Goal: Task Accomplishment & Management: Use online tool/utility

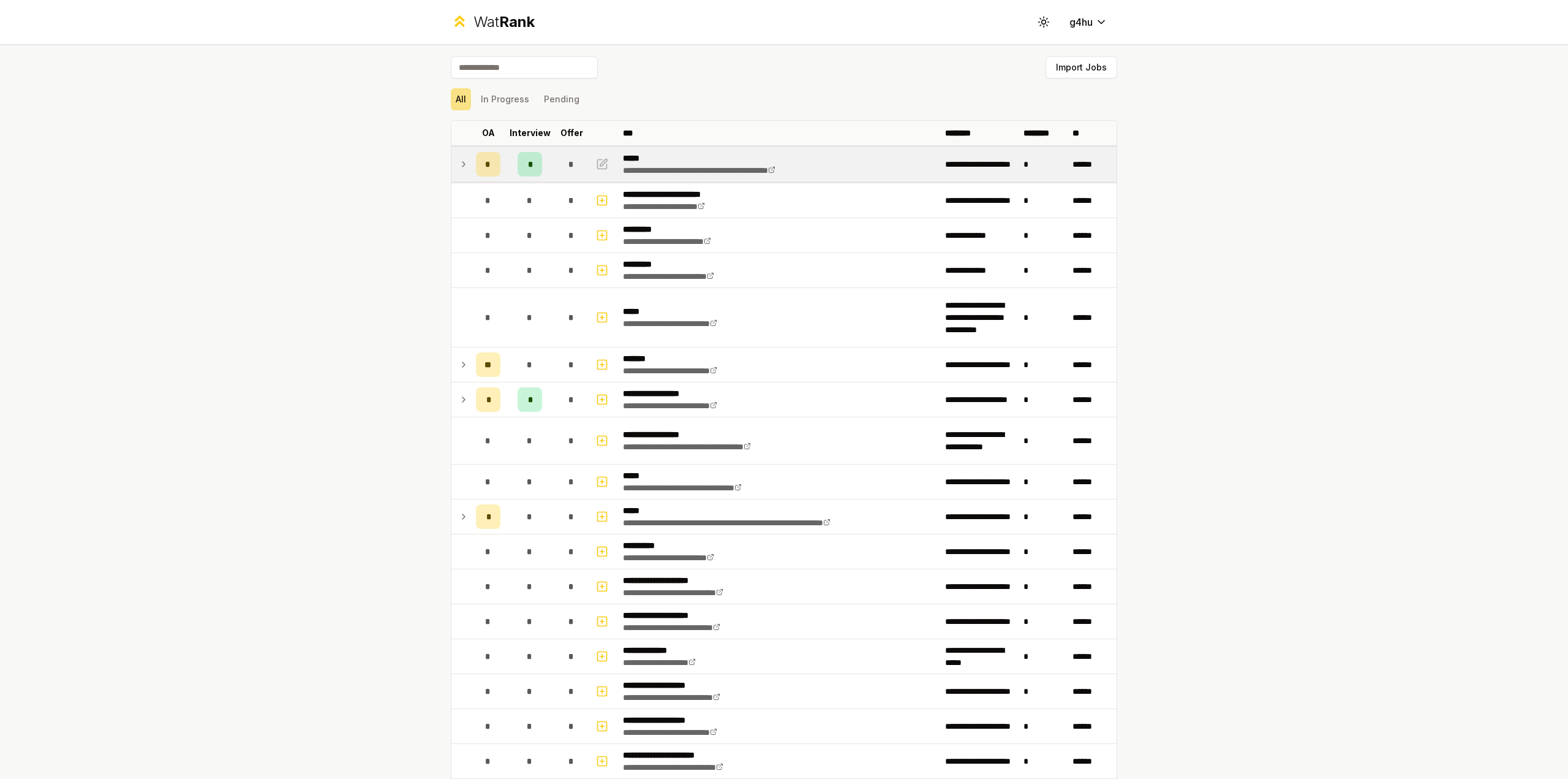
click at [532, 163] on div "*" at bounding box center [530, 164] width 24 height 24
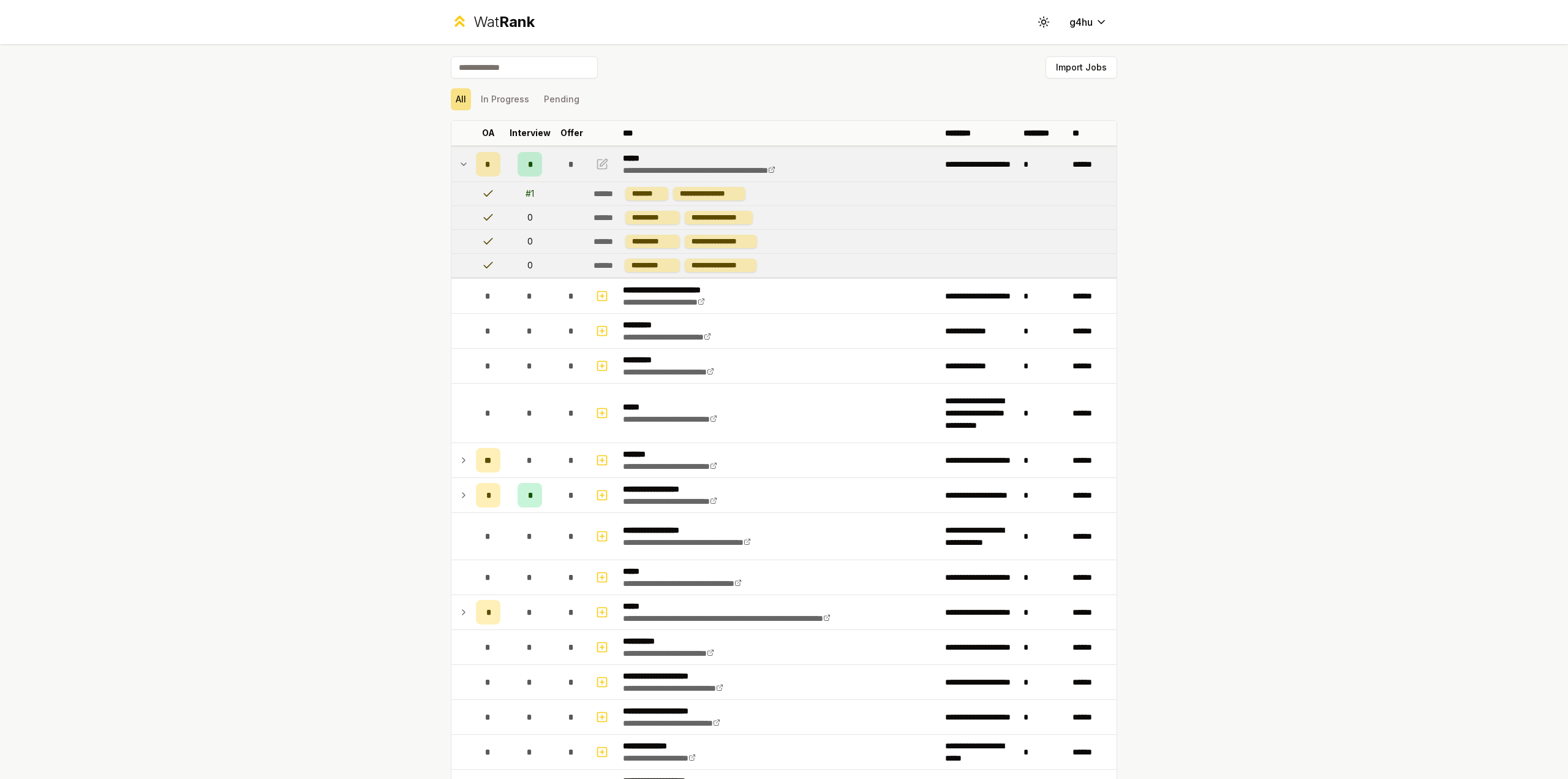
click at [525, 190] on div "# 1" at bounding box center [529, 193] width 8 height 12
click at [528, 169] on span "*" at bounding box center [530, 164] width 4 height 12
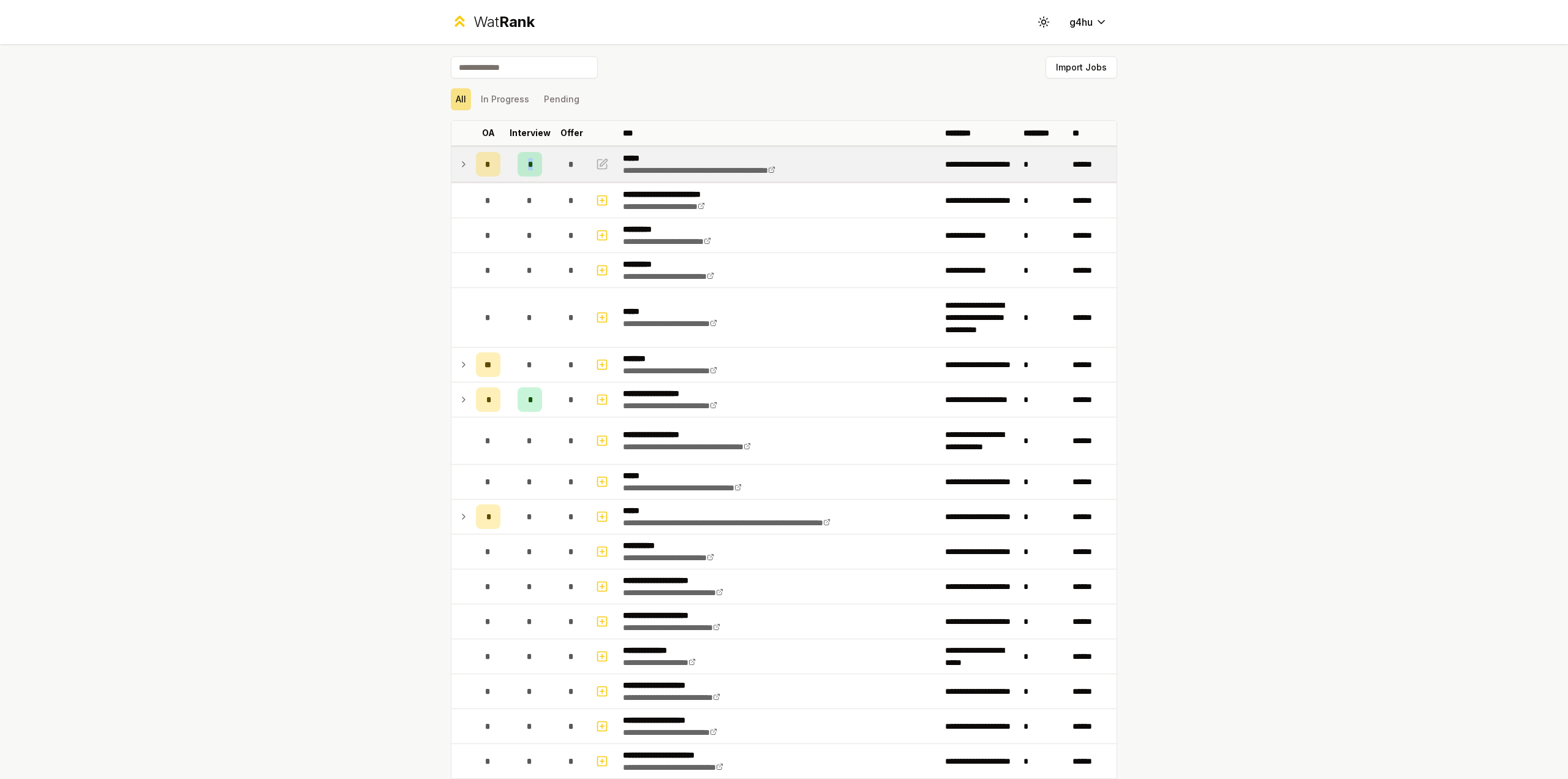
click at [528, 169] on span "*" at bounding box center [530, 164] width 4 height 12
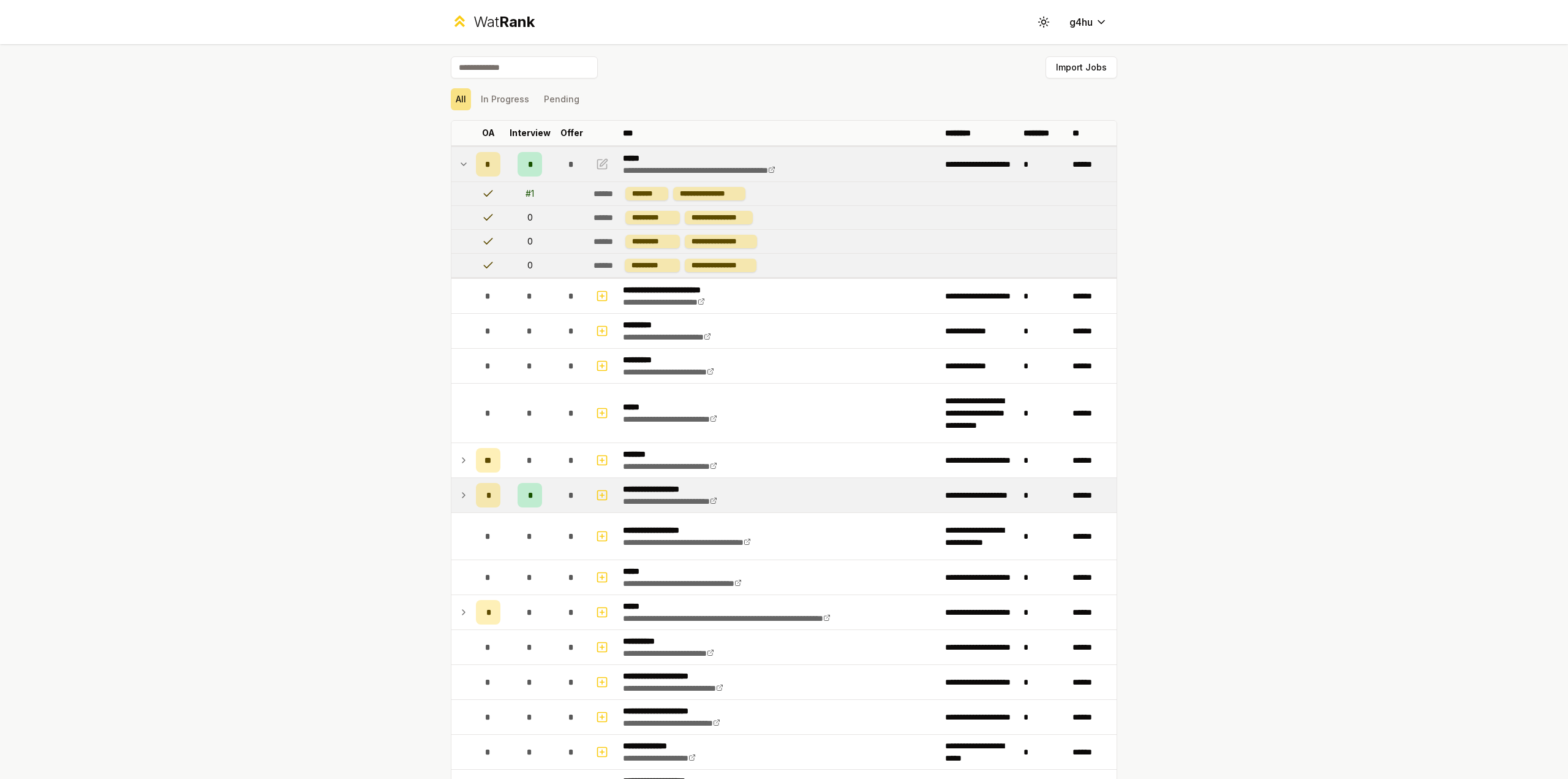
click at [493, 495] on div "*" at bounding box center [488, 495] width 24 height 24
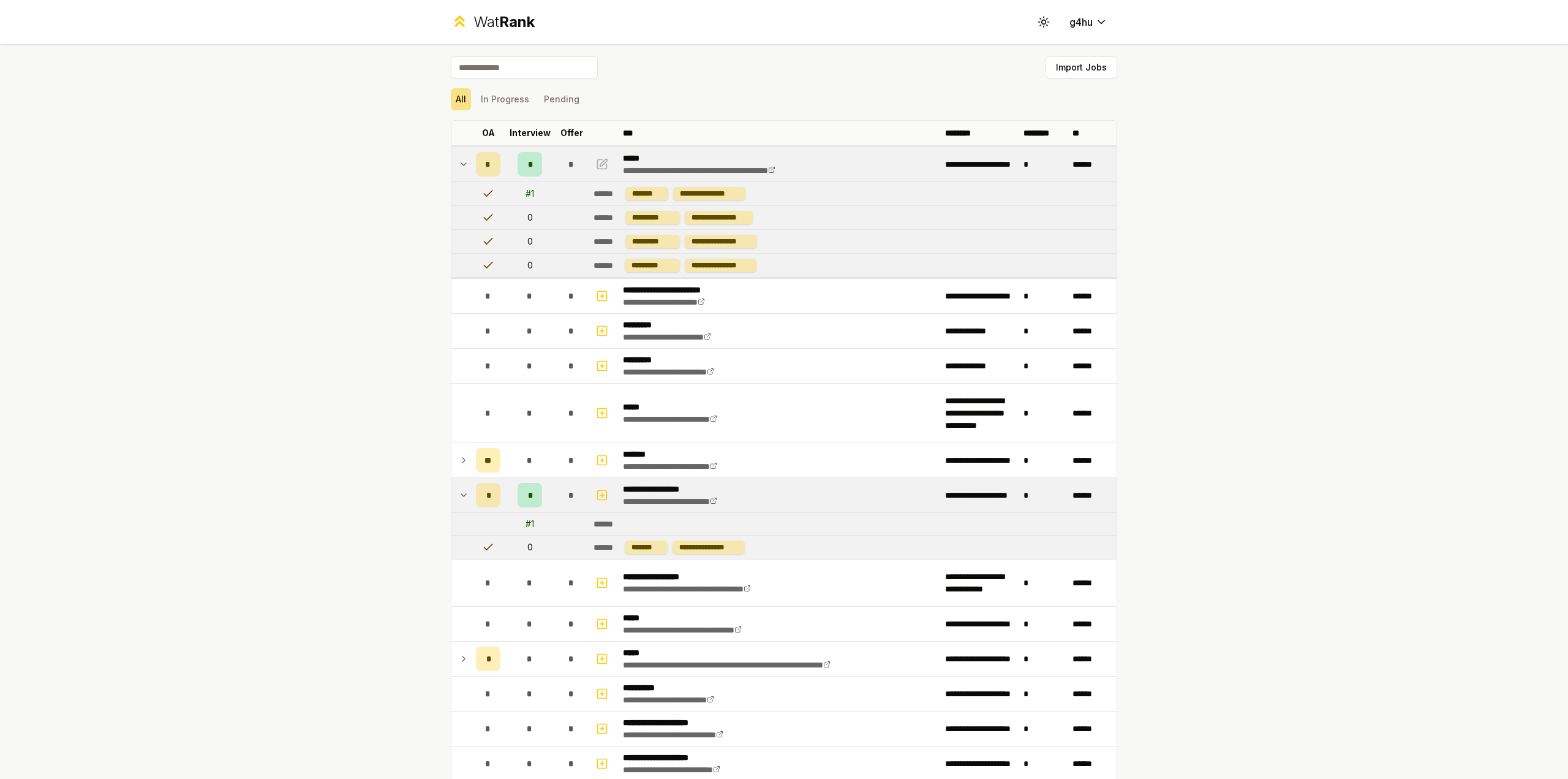
click at [494, 494] on div "*" at bounding box center [488, 495] width 24 height 24
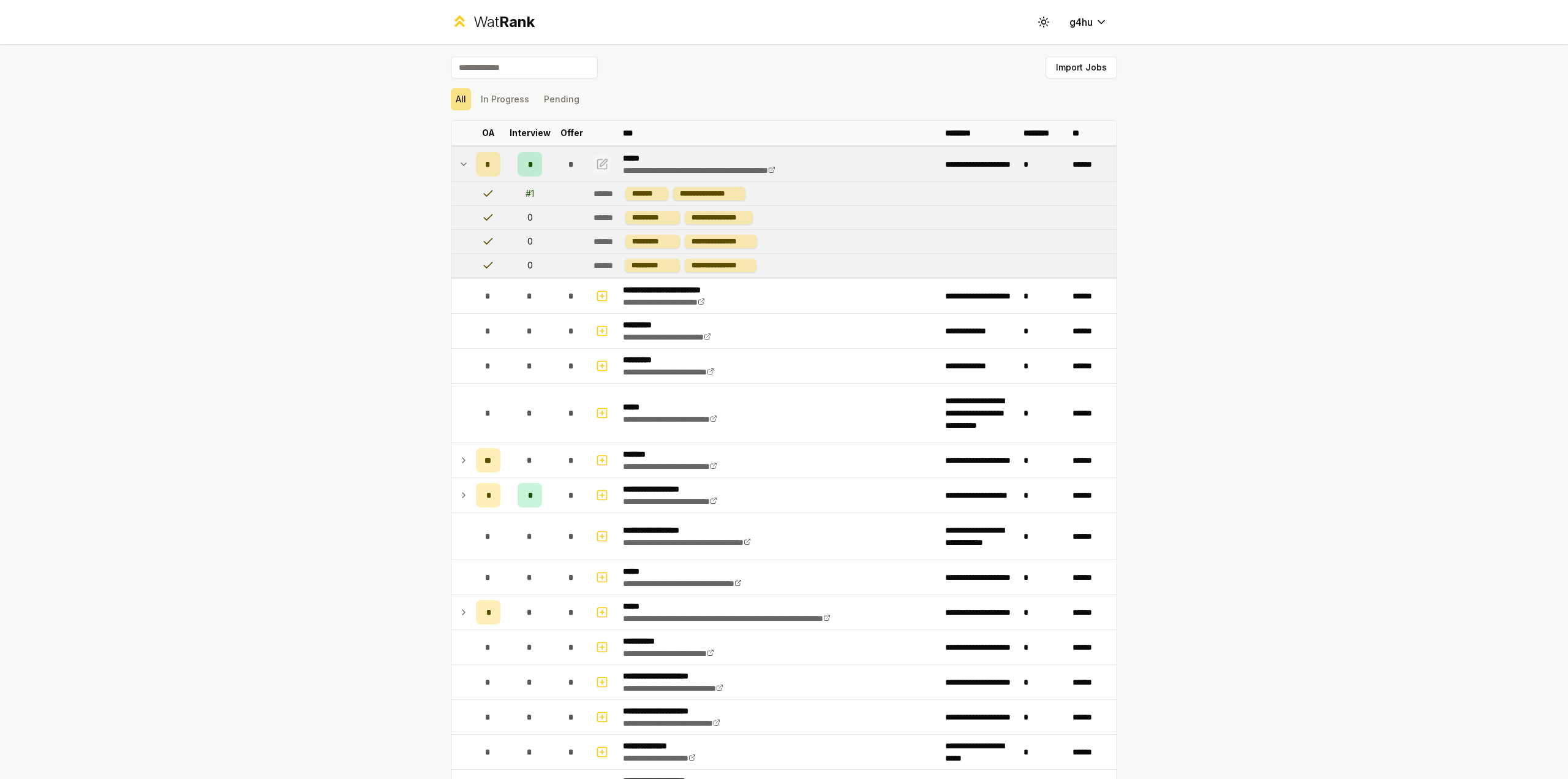
click at [605, 171] on button "button" at bounding box center [602, 164] width 17 height 20
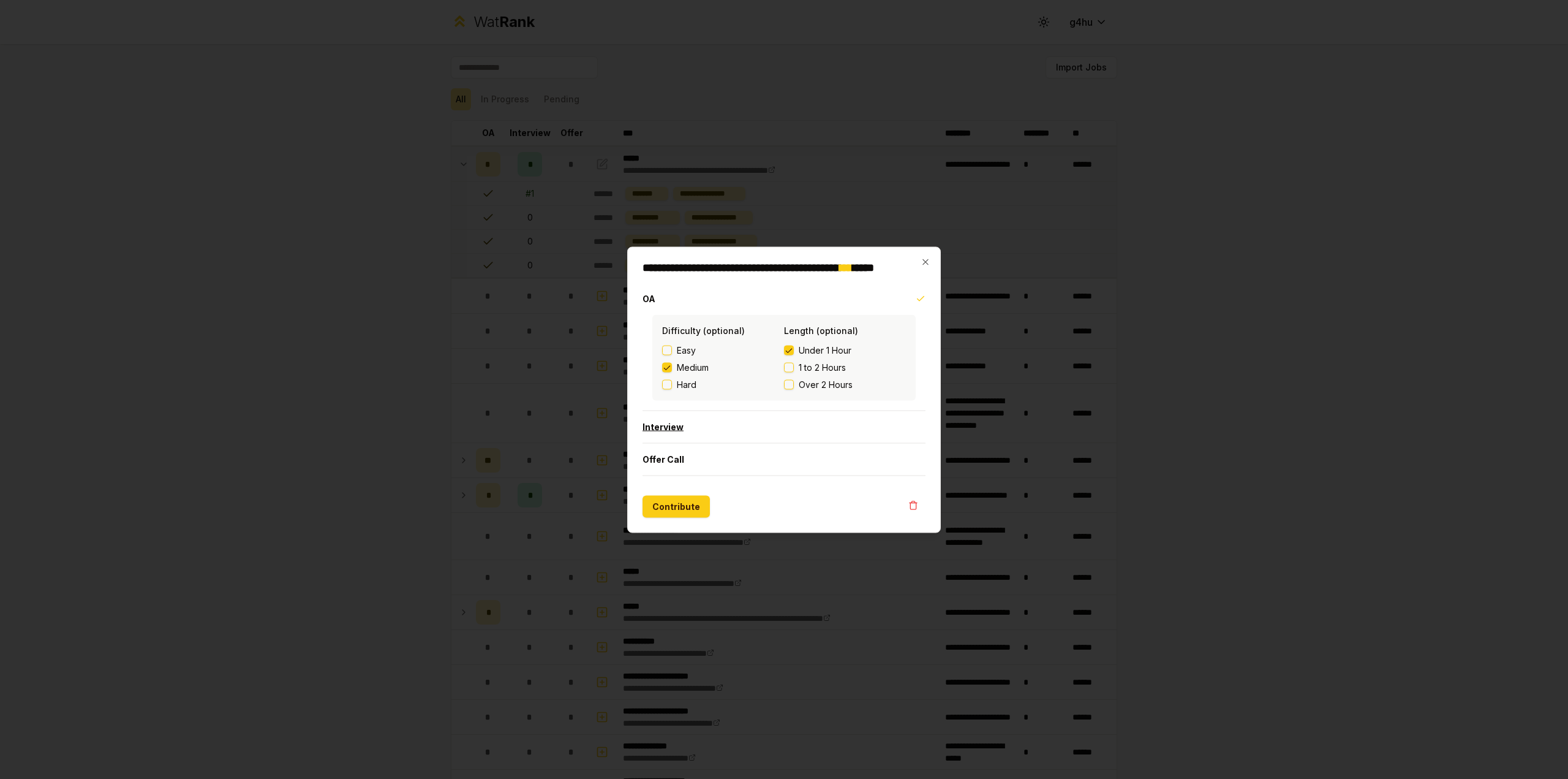
click at [676, 423] on button "Interview" at bounding box center [784, 427] width 283 height 32
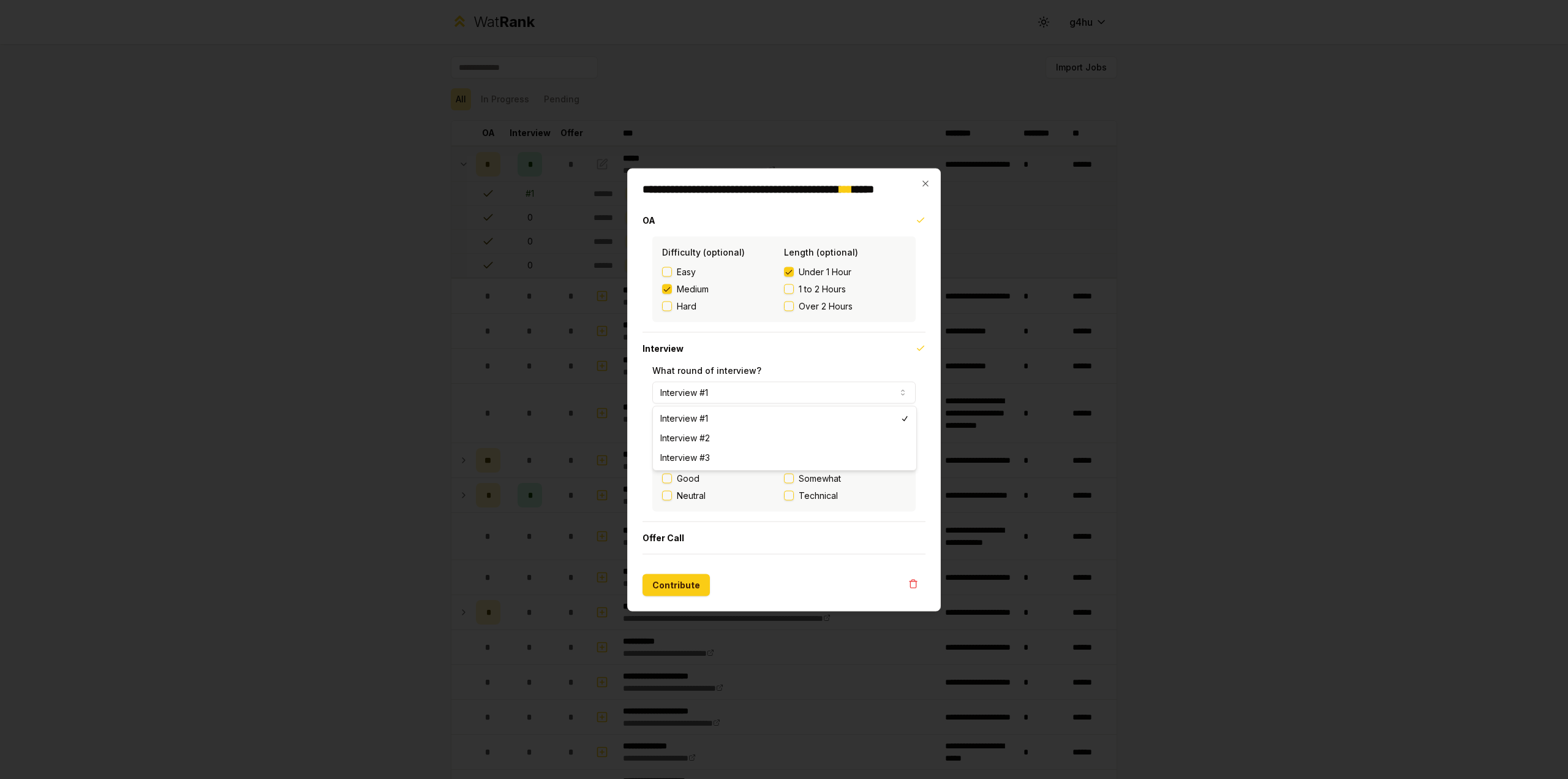
click at [825, 384] on button "Interview #1" at bounding box center [784, 392] width 264 height 22
click at [976, 228] on div at bounding box center [784, 390] width 1568 height 779
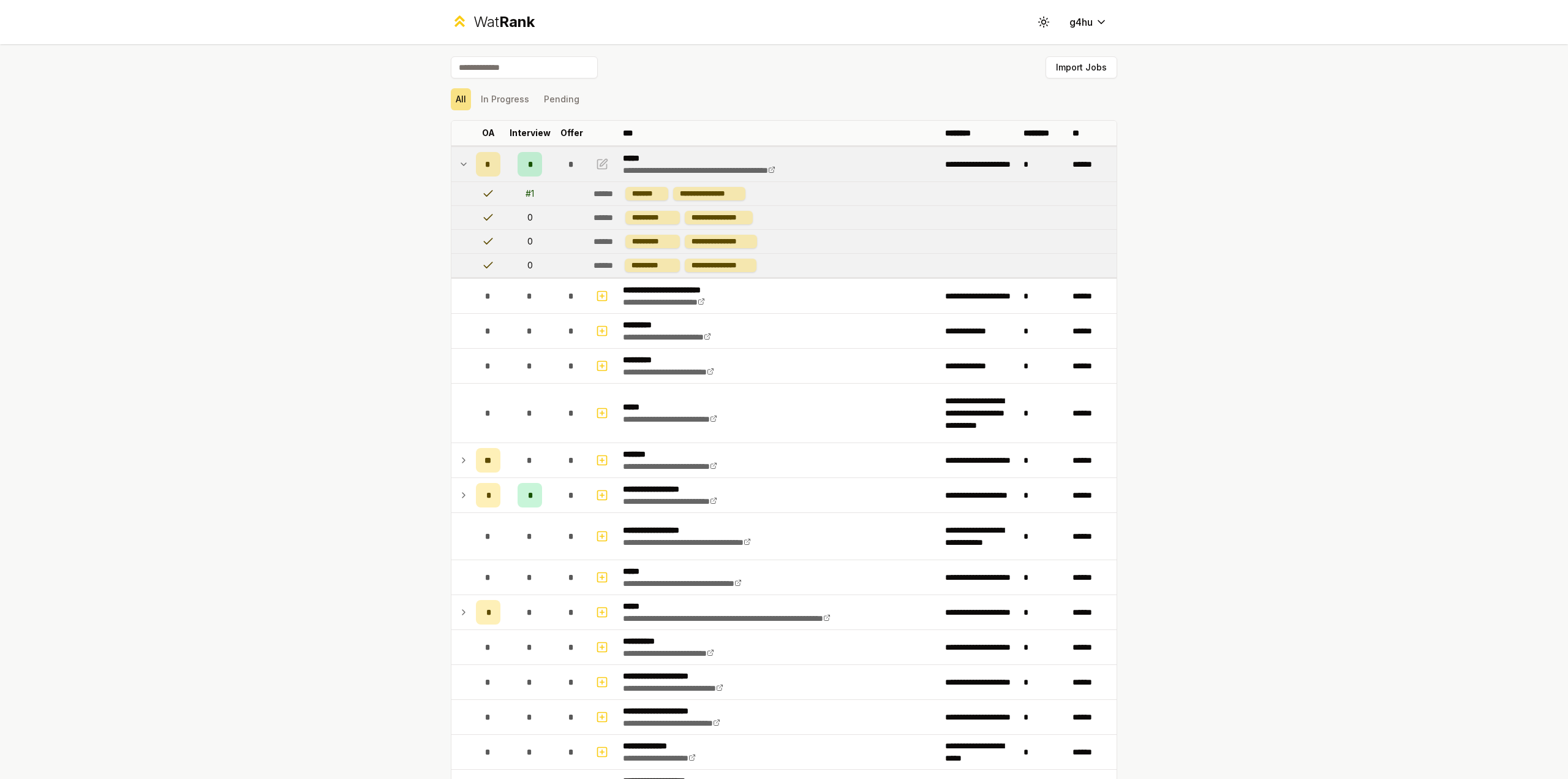
click at [245, 211] on div "**********" at bounding box center [784, 390] width 1568 height 779
